Goal: Task Accomplishment & Management: Use online tool/utility

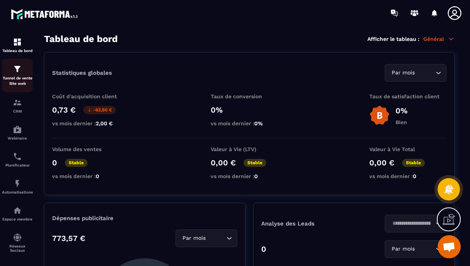
click at [21, 78] on p "Tunnel de vente Site web" at bounding box center [17, 81] width 31 height 11
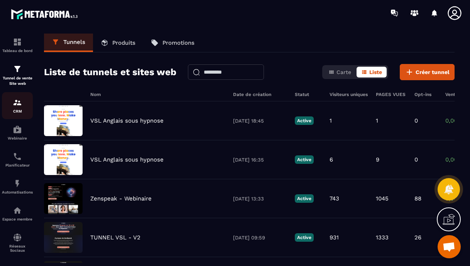
click at [16, 111] on p "CRM" at bounding box center [17, 111] width 31 height 4
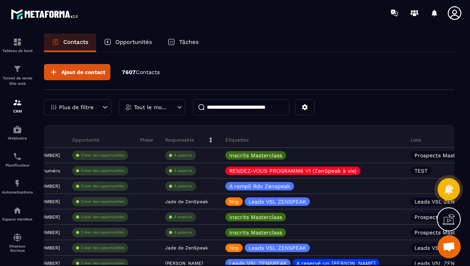
click at [95, 108] on div "Plus de filtre" at bounding box center [77, 107] width 67 height 16
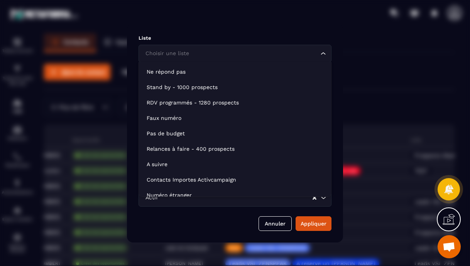
click at [284, 56] on input "Search for option" at bounding box center [230, 53] width 175 height 8
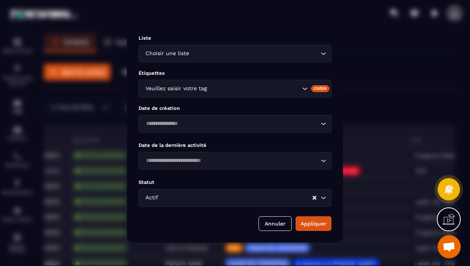
click at [258, 36] on p "Liste" at bounding box center [234, 38] width 193 height 6
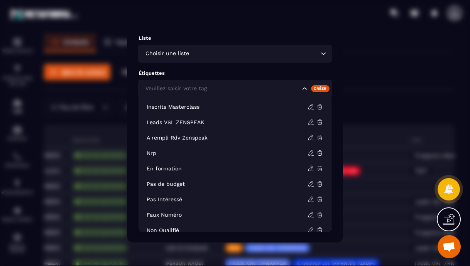
click at [219, 88] on input "Search for option" at bounding box center [221, 88] width 157 height 8
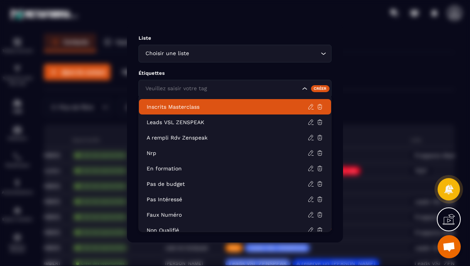
click at [195, 109] on p "Inscrits Masterclass" at bounding box center [227, 107] width 161 height 8
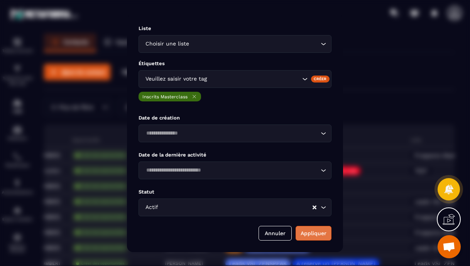
click at [312, 235] on button "Appliquer" at bounding box center [313, 233] width 36 height 15
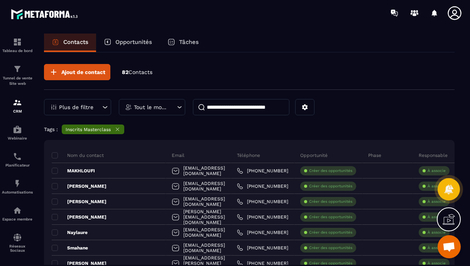
click at [222, 106] on input at bounding box center [241, 107] width 96 height 16
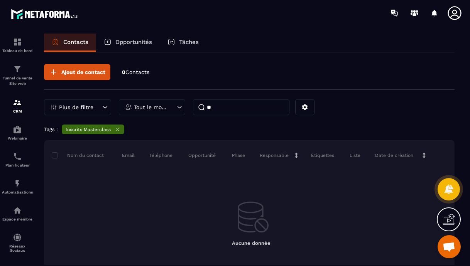
type input "*"
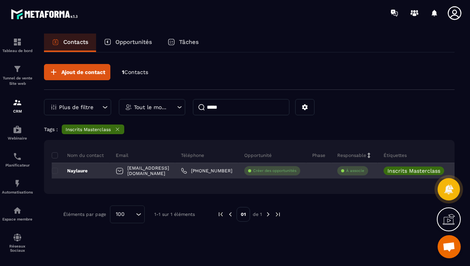
type input "*****"
drag, startPoint x: 192, startPoint y: 173, endPoint x: 129, endPoint y: 172, distance: 63.6
click at [129, 172] on div "[EMAIL_ADDRESS][DOMAIN_NAME]" at bounding box center [142, 170] width 65 height 15
drag, startPoint x: 195, startPoint y: 172, endPoint x: 127, endPoint y: 172, distance: 67.9
click at [127, 172] on div "[EMAIL_ADDRESS][DOMAIN_NAME]" at bounding box center [142, 170] width 65 height 15
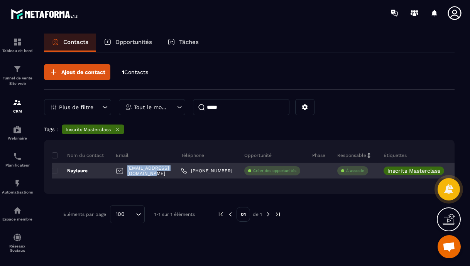
copy p "[EMAIL_ADDRESS][DOMAIN_NAME]"
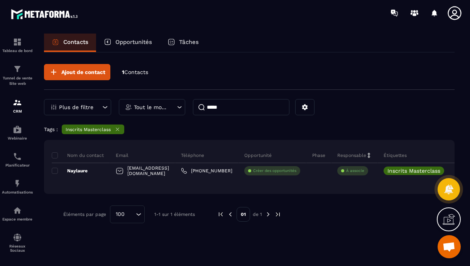
click at [236, 110] on input "*****" at bounding box center [241, 107] width 96 height 16
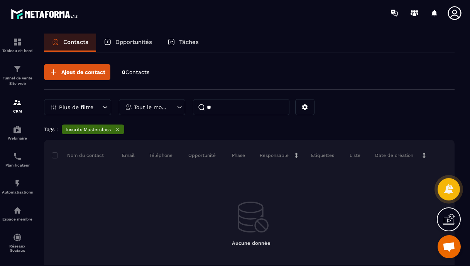
type input "*"
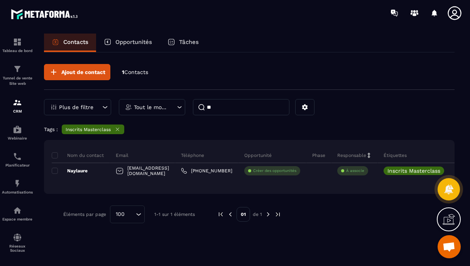
type input "*"
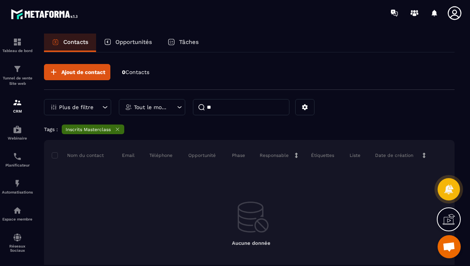
type input "*"
